Goal: Information Seeking & Learning: Learn about a topic

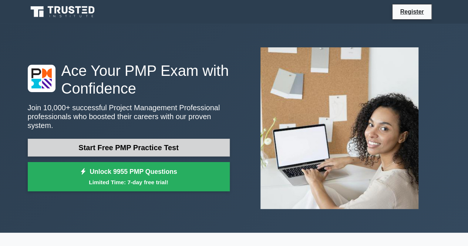
click at [155, 148] on link "Start Free PMP Practice Test" at bounding box center [129, 148] width 202 height 18
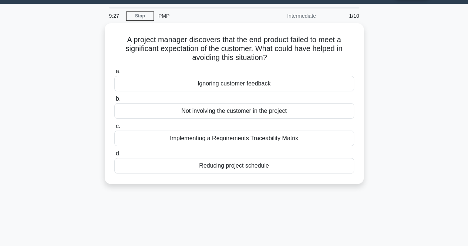
scroll to position [37, 0]
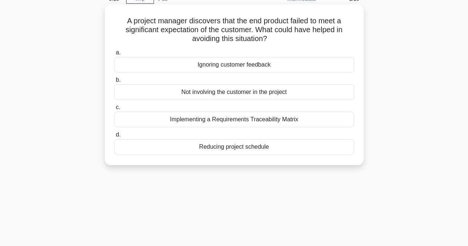
click at [282, 118] on div "Implementing a Requirements Traceability Matrix" at bounding box center [234, 120] width 240 height 16
click at [114, 110] on input "c. Implementing a Requirements Traceability Matrix" at bounding box center [114, 107] width 0 height 5
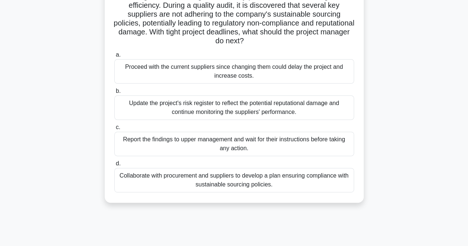
scroll to position [74, 0]
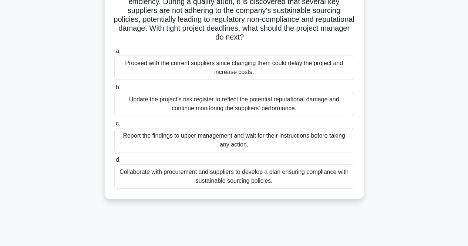
click at [288, 108] on div "Update the project's risk register to reflect the potential reputational damage…" at bounding box center [234, 104] width 240 height 24
click at [114, 90] on input "b. Update the project's risk register to reflect the potential reputational dam…" at bounding box center [114, 87] width 0 height 5
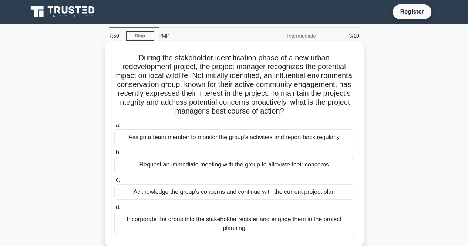
scroll to position [37, 0]
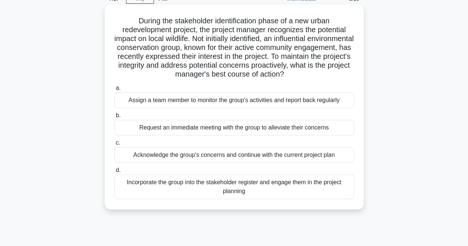
click at [295, 188] on div "Incorporate the group into the stakeholder register and engage them in the proj…" at bounding box center [234, 187] width 240 height 24
click at [114, 173] on input "d. Incorporate the group into the stakeholder register and engage them in the p…" at bounding box center [114, 170] width 0 height 5
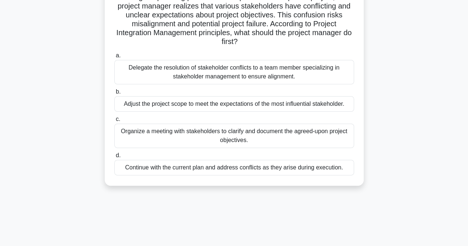
scroll to position [74, 0]
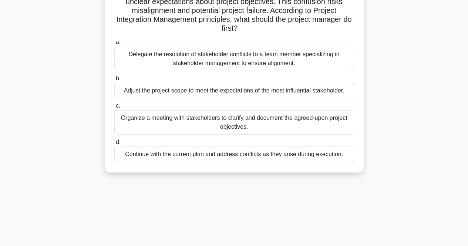
click at [289, 127] on div "Organize a meeting with stakeholders to clarify and document the agreed-upon pr…" at bounding box center [234, 122] width 240 height 24
click at [114, 108] on input "c. Organize a meeting with stakeholders to clarify and document the agreed-upon…" at bounding box center [114, 106] width 0 height 5
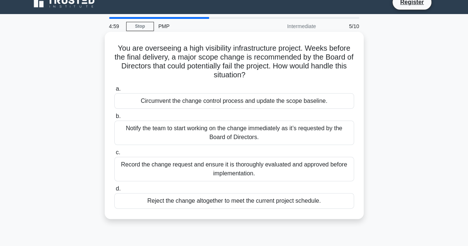
scroll to position [37, 0]
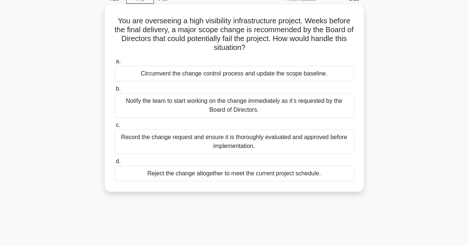
click at [270, 77] on div "Circumvent the change control process and update the scope baseline." at bounding box center [234, 74] width 240 height 16
click at [114, 64] on input "a. Circumvent the change control process and update the scope baseline." at bounding box center [114, 61] width 0 height 5
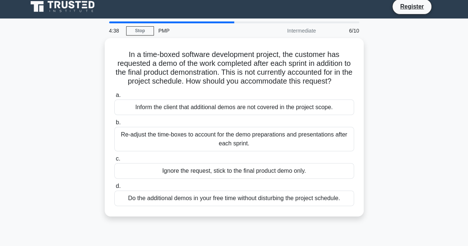
scroll to position [0, 0]
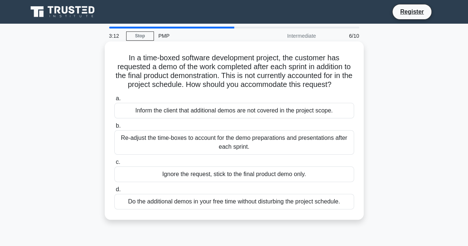
click at [311, 200] on div "Do the additional demos in your free time without disturbing the project schedu…" at bounding box center [234, 202] width 240 height 16
click at [114, 192] on input "d. Do the additional demos in your free time without disturbing the project sch…" at bounding box center [114, 189] width 0 height 5
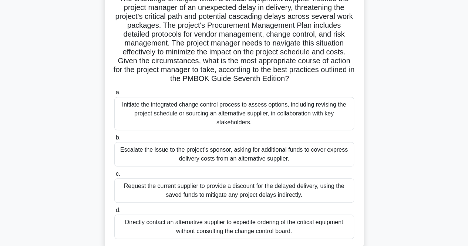
scroll to position [111, 0]
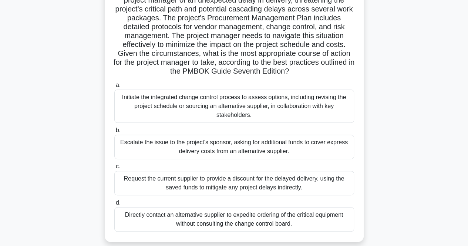
click at [181, 110] on div "Initiate the integrated change control process to assess options, including rev…" at bounding box center [234, 106] width 240 height 33
click at [114, 88] on input "a. Initiate the integrated change control process to assess options, including …" at bounding box center [114, 85] width 0 height 5
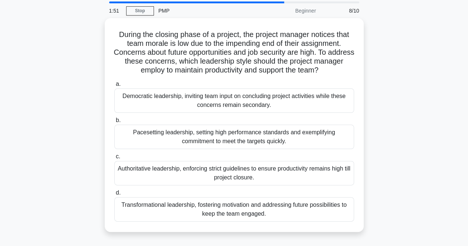
scroll to position [37, 0]
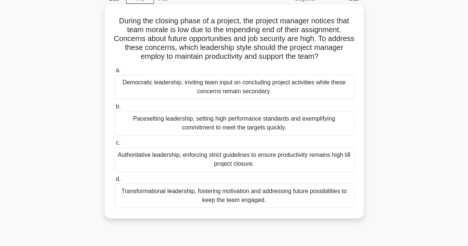
click at [244, 89] on div "Democratic leadership, inviting team input on concluding project activities whi…" at bounding box center [234, 87] width 240 height 24
click at [272, 93] on div "Democratic leadership, inviting team input on concluding project activities whi…" at bounding box center [234, 87] width 240 height 24
click at [114, 73] on input "a. Democratic leadership, inviting team input on concluding project activities …" at bounding box center [114, 70] width 0 height 5
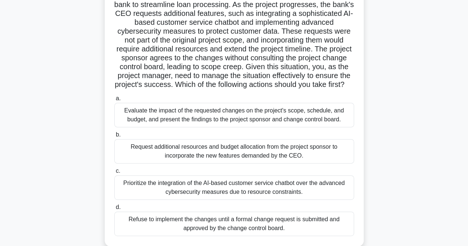
scroll to position [74, 0]
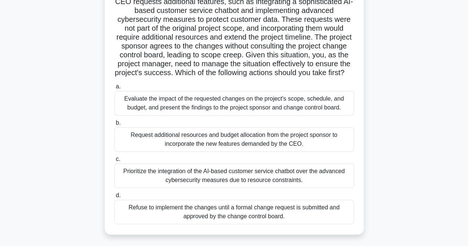
click at [306, 114] on div "Evaluate the impact of the requested changes on the project's scope, schedule, …" at bounding box center [234, 103] width 240 height 24
click at [114, 89] on input "a. Evaluate the impact of the requested changes on the project's scope, schedul…" at bounding box center [114, 86] width 0 height 5
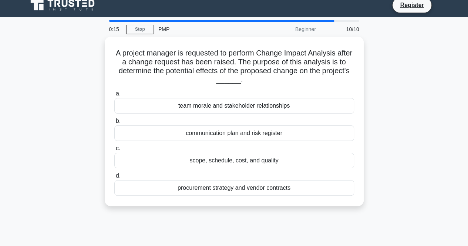
scroll to position [0, 0]
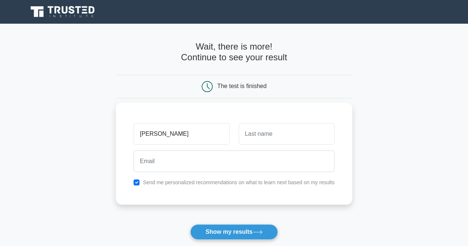
type input "Rajesh"
click at [298, 134] on input "text" at bounding box center [287, 133] width 96 height 21
type input "kumar"
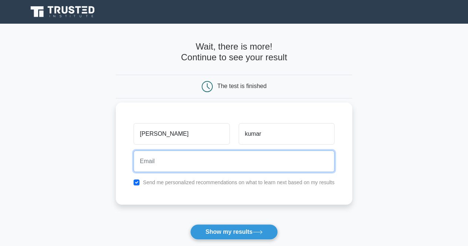
click at [213, 166] on input "email" at bounding box center [234, 161] width 201 height 21
type input "artsrajesh@gmail.com"
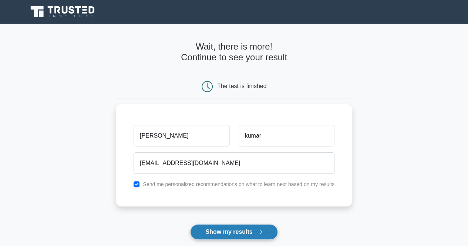
click at [229, 232] on button "Show my results" at bounding box center [233, 232] width 87 height 16
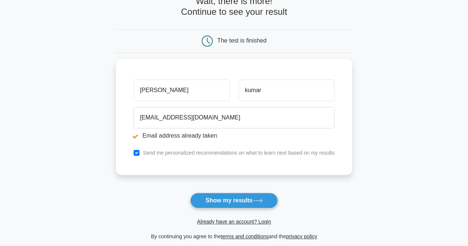
scroll to position [74, 0]
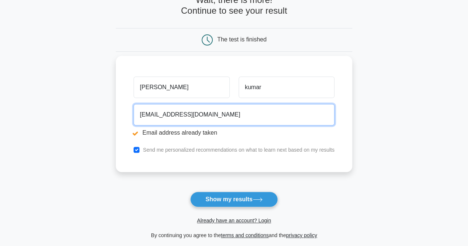
drag, startPoint x: 218, startPoint y: 116, endPoint x: 131, endPoint y: 116, distance: 87.0
click at [131, 116] on div "[EMAIL_ADDRESS][DOMAIN_NAME] Email address already taken" at bounding box center [234, 121] width 210 height 41
click at [186, 118] on input "artsrajesh@gmail.com" at bounding box center [234, 114] width 201 height 21
drag, startPoint x: 201, startPoint y: 114, endPoint x: 119, endPoint y: 114, distance: 82.2
click at [119, 114] on div "Rajesh kumar artsrajesh@gmail.com Email address already taken Send me personali…" at bounding box center [234, 114] width 236 height 116
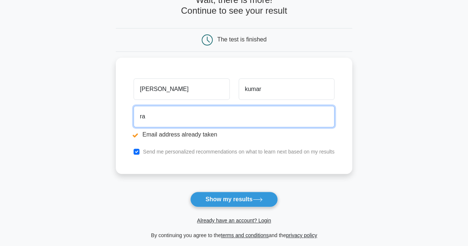
type input "r"
type input "a"
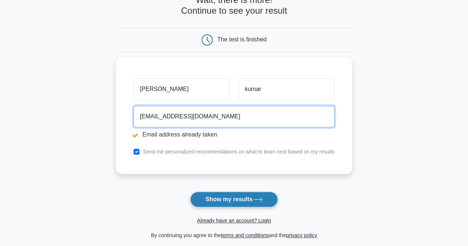
type input "mercyrajeshkumar@gmail.com"
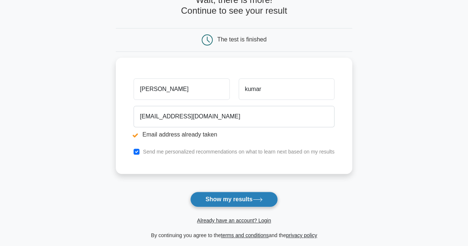
click at [224, 199] on button "Show my results" at bounding box center [233, 200] width 87 height 16
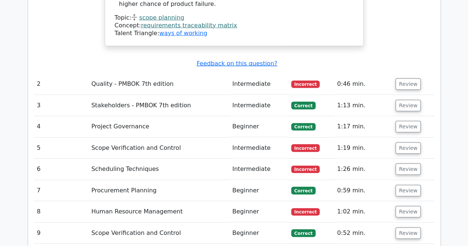
scroll to position [925, 0]
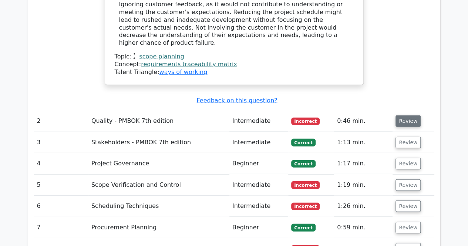
click at [413, 115] on button "Review" at bounding box center [408, 120] width 25 height 11
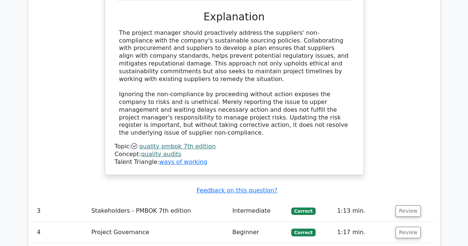
scroll to position [1332, 0]
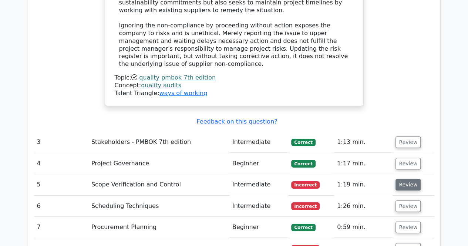
click at [404, 179] on button "Review" at bounding box center [408, 184] width 25 height 11
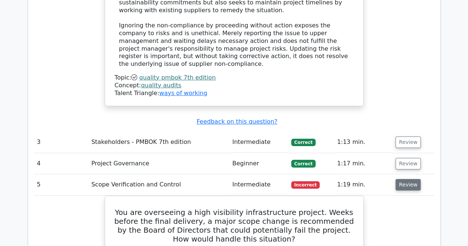
click at [405, 179] on button "Review" at bounding box center [408, 184] width 25 height 11
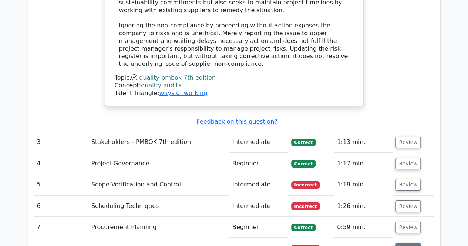
click at [407, 243] on button "Review" at bounding box center [408, 248] width 25 height 11
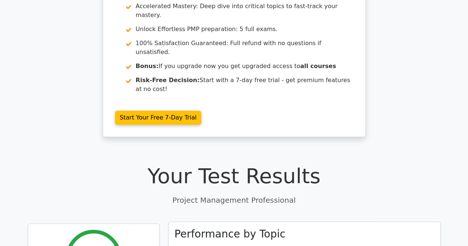
scroll to position [0, 0]
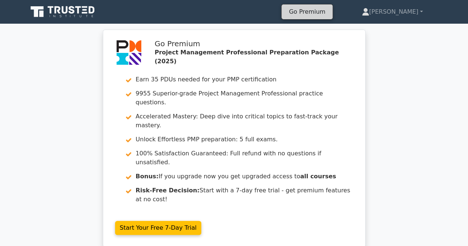
click at [330, 11] on link "Go Premium" at bounding box center [307, 12] width 45 height 10
